Goal: Information Seeking & Learning: Learn about a topic

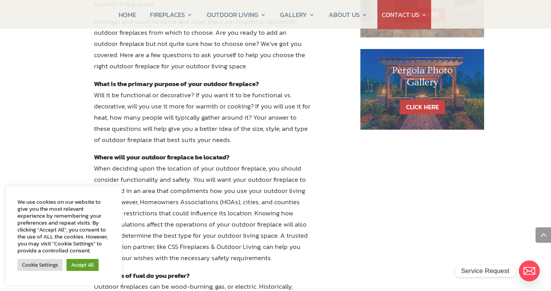
scroll to position [522, 0]
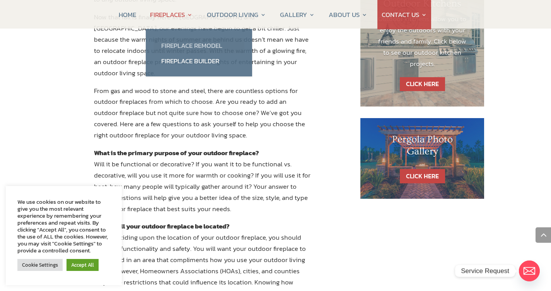
click at [195, 45] on link "Fireplace Remodel" at bounding box center [198, 45] width 91 height 15
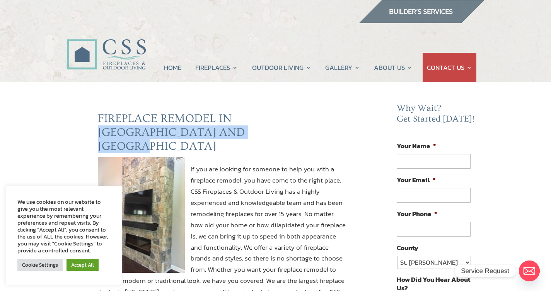
drag, startPoint x: 227, startPoint y: 133, endPoint x: 230, endPoint y: 125, distance: 8.6
click at [230, 125] on h2 "FIREPLACE REMODEL IN JACKSONVILLE AND ORMOND BEACH" at bounding box center [222, 135] width 248 height 46
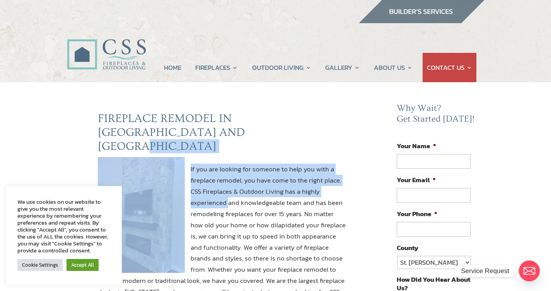
drag, startPoint x: 226, startPoint y: 194, endPoint x: 245, endPoint y: 134, distance: 62.6
click at [345, 137] on h2 "FIREPLACE REMODEL IN JACKSONVILLE AND ORMOND BEACH" at bounding box center [222, 135] width 248 height 46
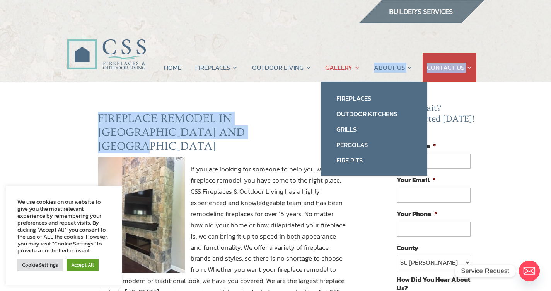
drag, startPoint x: 344, startPoint y: 137, endPoint x: 359, endPoint y: 78, distance: 60.9
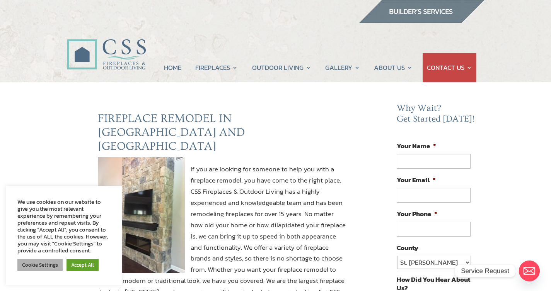
click at [31, 264] on link "Cookie Settings" at bounding box center [39, 265] width 45 height 12
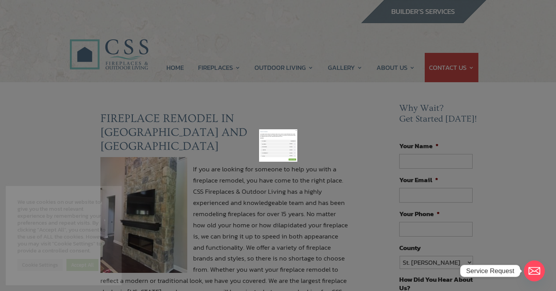
click at [355, 236] on link "SAVE & ACCEPT" at bounding box center [370, 237] width 50 height 14
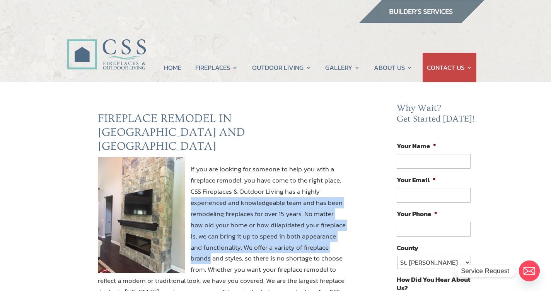
drag, startPoint x: 355, startPoint y: 236, endPoint x: 362, endPoint y: 177, distance: 59.6
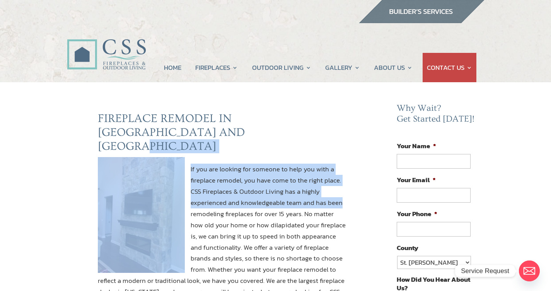
drag, startPoint x: 378, startPoint y: 185, endPoint x: 379, endPoint y: 131, distance: 54.9
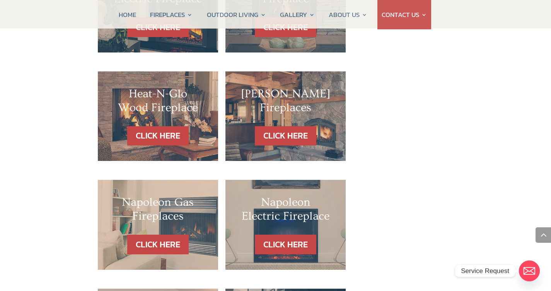
scroll to position [676, 0]
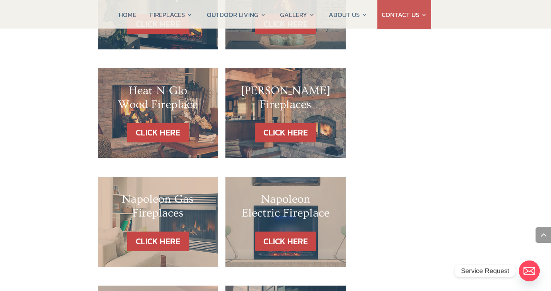
drag, startPoint x: 556, startPoint y: 129, endPoint x: 556, endPoint y: 173, distance: 43.3
click at [550, 173] on html "HOME FIREPLACES Fireplace Remodel Fireplace Builder OUTDOOR LIVING Outdoor Kitc…" at bounding box center [275, 69] width 551 height 1491
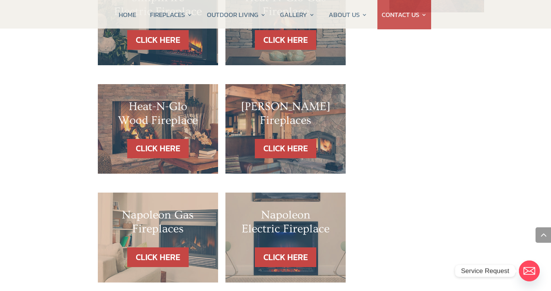
click at [550, 189] on html "HOME FIREPLACES Fireplace Remodel Fireplace Builder OUTDOOR LIVING Outdoor Kitc…" at bounding box center [275, 85] width 551 height 1491
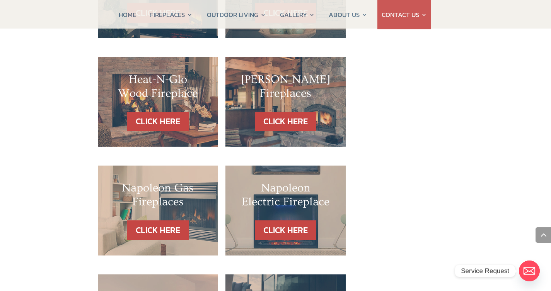
scroll to position [699, 0]
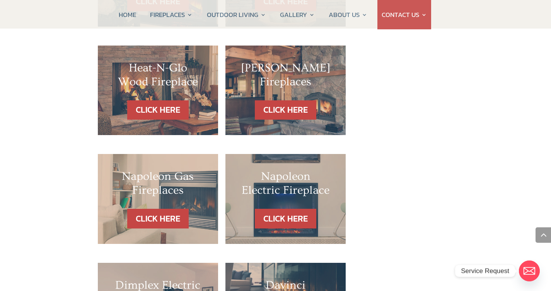
drag, startPoint x: 556, startPoint y: 189, endPoint x: 556, endPoint y: 196, distance: 7.7
click at [550, 196] on html "HOME FIREPLACES Fireplace Remodel Fireplace Builder OUTDOOR LIVING Outdoor Kitc…" at bounding box center [275, 46] width 551 height 1491
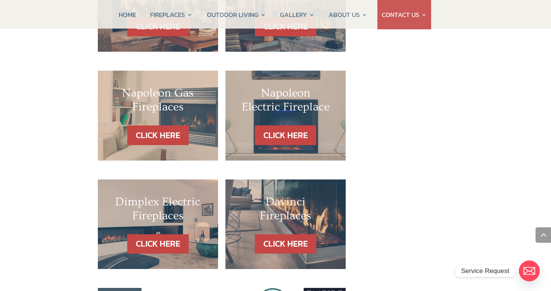
scroll to position [798, 0]
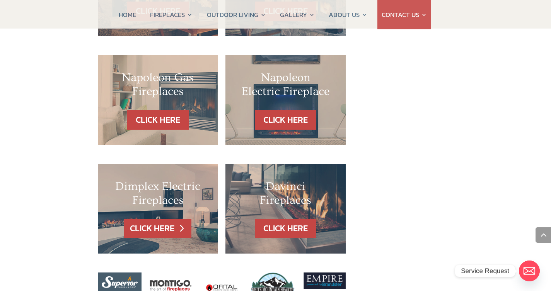
click at [148, 219] on link "CLICK HERE" at bounding box center [157, 229] width 67 height 20
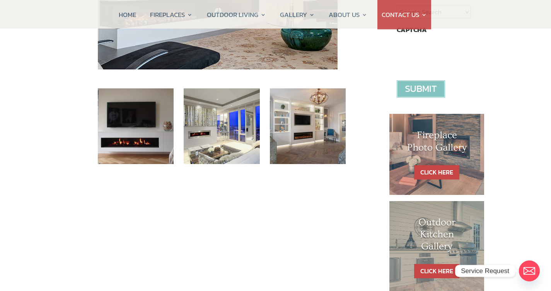
scroll to position [296, 0]
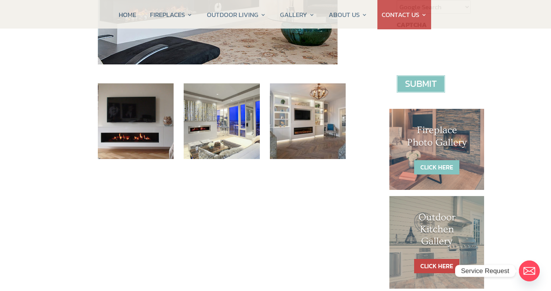
click at [435, 166] on link "CLICK HERE" at bounding box center [436, 167] width 45 height 14
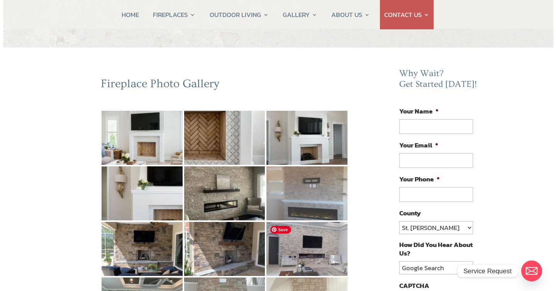
scroll to position [36, 0]
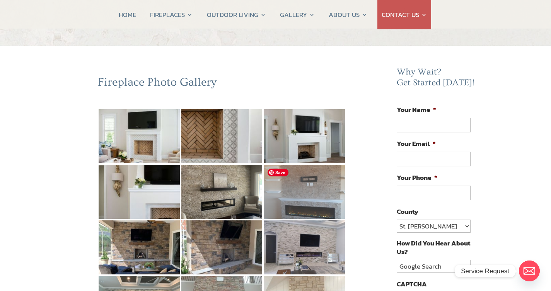
click at [308, 204] on img at bounding box center [304, 192] width 81 height 54
